Goal: Communication & Community: Answer question/provide support

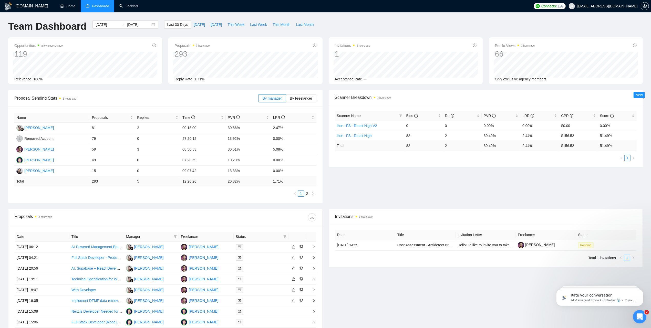
click at [643, 318] on div "Открыть службу сообщений Intercom" at bounding box center [639, 316] width 17 height 17
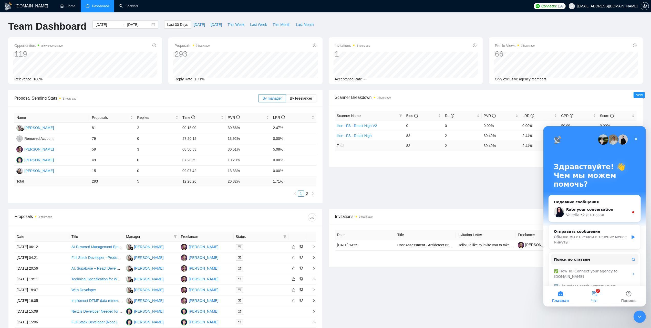
click at [595, 292] on button "7 Чат" at bounding box center [595, 296] width 34 height 21
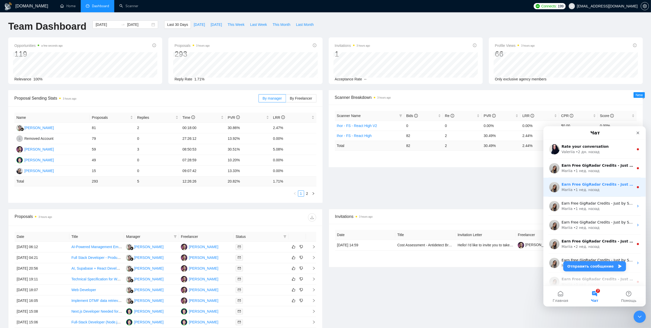
click at [586, 191] on div "• [DATE]" at bounding box center [587, 189] width 26 height 5
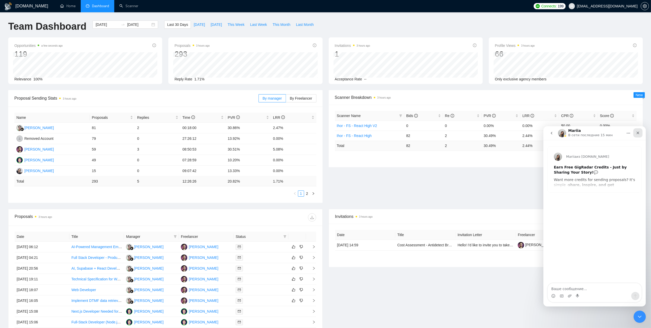
click at [638, 132] on icon "Закрыть" at bounding box center [638, 133] width 4 height 4
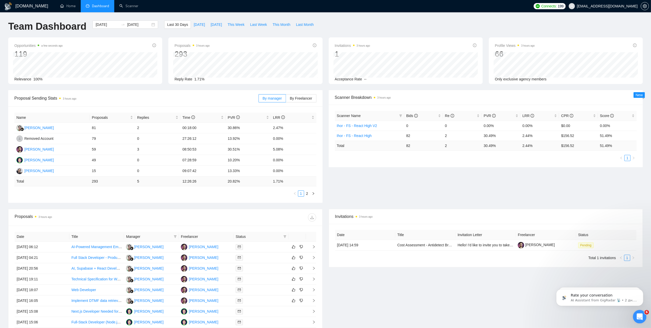
click at [641, 315] on icon "Открыть службу сообщений Intercom" at bounding box center [639, 316] width 8 height 8
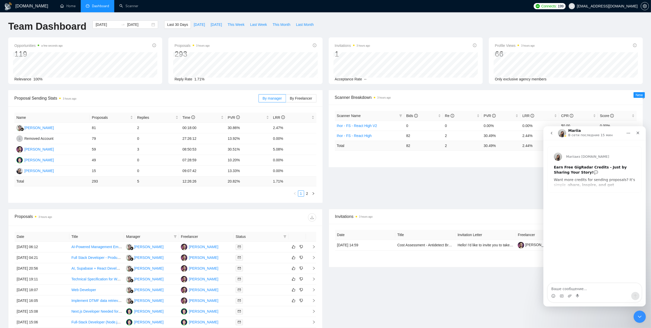
click at [553, 132] on icon "go back" at bounding box center [552, 133] width 4 height 4
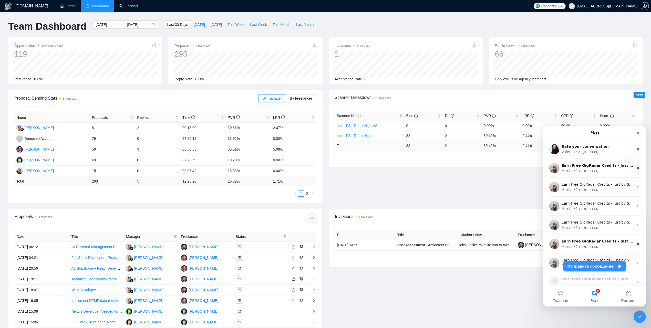
click at [590, 264] on button "Отправить сообщение" at bounding box center [594, 266] width 63 height 10
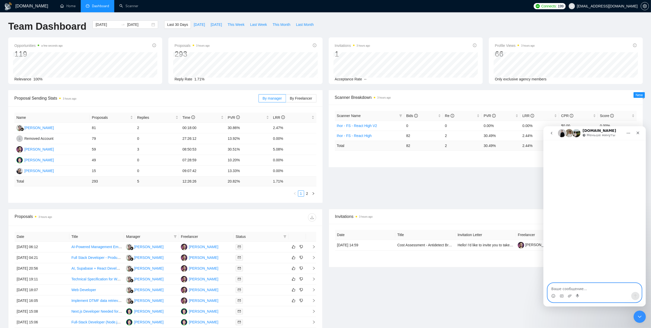
click at [574, 287] on textarea "Ваше сообщение..." at bounding box center [595, 287] width 94 height 9
type textarea "L"
type textarea "Добрф"
click at [551, 294] on button "Средство выбора эмодзи" at bounding box center [553, 296] width 4 height 4
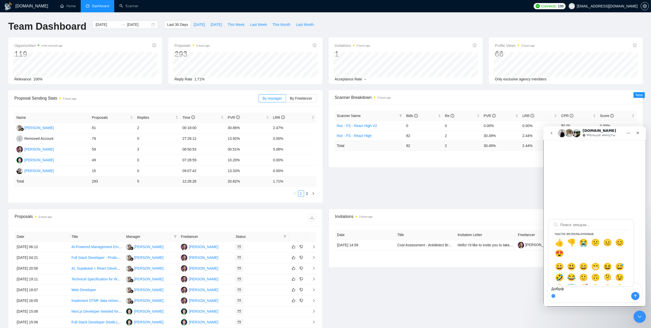
click at [567, 294] on div "Часто используемые 👍 👎 😭 😕 😐 😊 😍 😀 😃 😄 😁 😆 😅 🤣 😂 🙂 🙃 🫠 😉 😊 😇 🥰 😍 🤩 😘 😗 😚 😙 🥲 😋 …" at bounding box center [595, 296] width 94 height 8
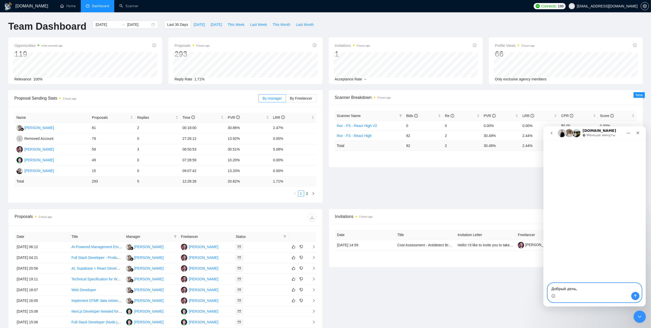
paste textarea "Общались с вашими коллегами по поводу скамером, обещали,что назначим вторую вст…"
click at [573, 272] on textarea "Добрый день,Общались с вашими коллегами по поводу скамером, обещали,что назначи…" at bounding box center [595, 277] width 94 height 29
click at [575, 275] on textarea "Добрый день,Общались с вашими коллегами по поводу скамером, обещали,что назначи…" at bounding box center [595, 277] width 94 height 29
click at [593, 279] on textarea "Добрый день, Общались с вашими коллегами по поводу скамером, обещали,что назнач…" at bounding box center [595, 277] width 94 height 29
click at [594, 285] on textarea "Добрый день, Общались с вашими коллегами по поводу скамером, обещали,что назнач…" at bounding box center [595, 277] width 94 height 29
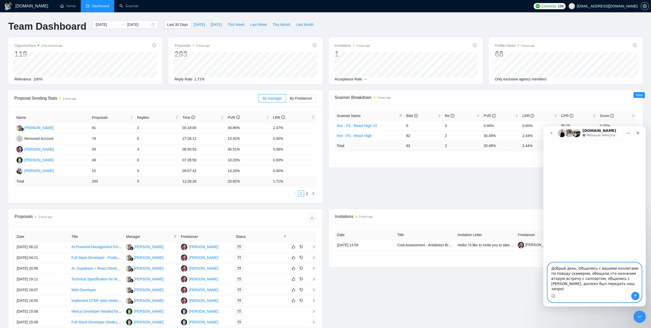
click at [594, 285] on textarea "Добрый день, Общались с вашими коллегами по поводу скамером, обещали,что назнач…" at bounding box center [595, 277] width 94 height 29
paste textarea ", обещали,что назначим вторую встречу с [PERSON_NAME], общались с [PERSON_NAME]…"
click at [569, 290] on textarea "Добрый день, Общались с вашими коллегами по поводу скамеров, обещали,что назнач…" at bounding box center [595, 277] width 94 height 29
click at [582, 277] on textarea "Добрый день, Общались с вашими коллегами по поводу скамеров, обещали,что назнач…" at bounding box center [595, 277] width 94 height 29
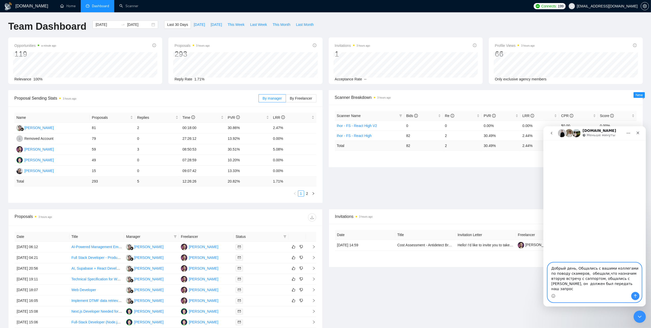
click at [599, 278] on textarea "Добрый день, Общались с вашими коллегами по поводу скамеров, обещали,что назнач…" at bounding box center [595, 277] width 94 height 29
click at [582, 279] on textarea "Добрый день, Общались с вашими коллегами по поводу скамеров, обещали, что назна…" at bounding box center [595, 277] width 94 height 29
click at [574, 279] on textarea "Добрый день, Общались с вашими коллегами по поводу скамеров, обещали, что назна…" at bounding box center [595, 277] width 94 height 29
type textarea "Добрый день, Общались с вашими коллегами по поводу сканнеров, обещали, что назн…"
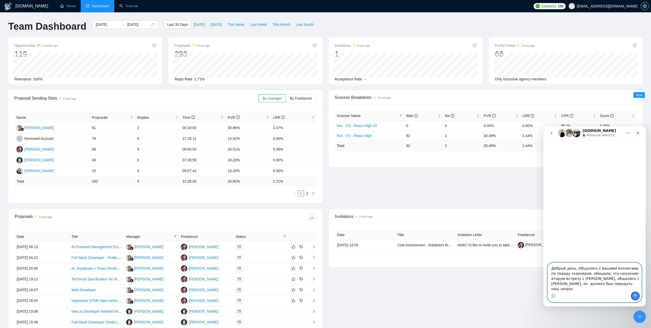
click at [635, 294] on icon "Отправить сообщение…" at bounding box center [635, 296] width 4 height 4
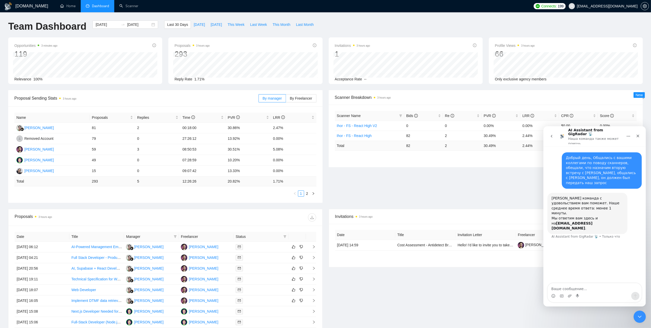
click at [412, 306] on div "Invitations 3 hours ago Date Title Invitation Letter Freelancer Status [DATE] 1…" at bounding box center [486, 287] width 321 height 157
